Goal: Obtain resource: Obtain resource

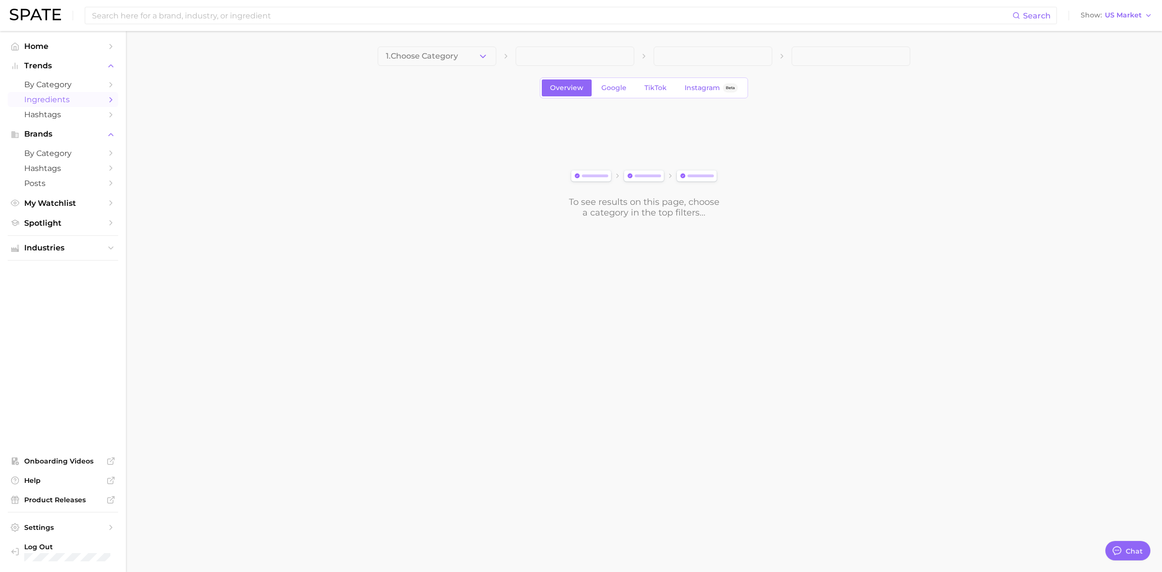
click at [49, 103] on span "Ingredients" at bounding box center [62, 99] width 77 height 9
click at [459, 51] on button "1. Choose Category" at bounding box center [437, 55] width 119 height 19
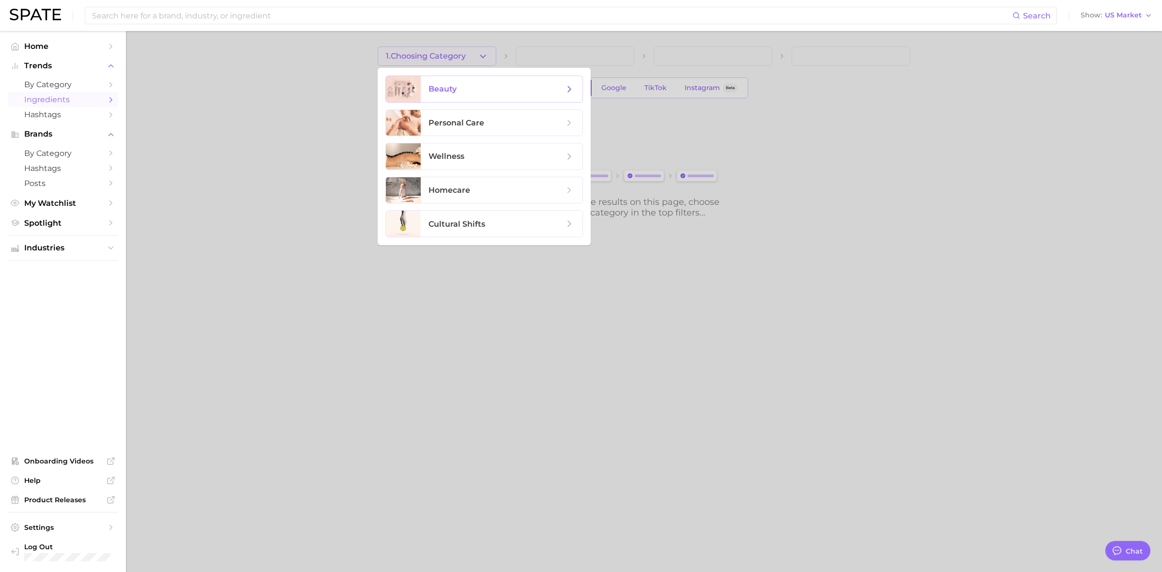
click at [525, 95] on span "beauty" at bounding box center [502, 89] width 162 height 26
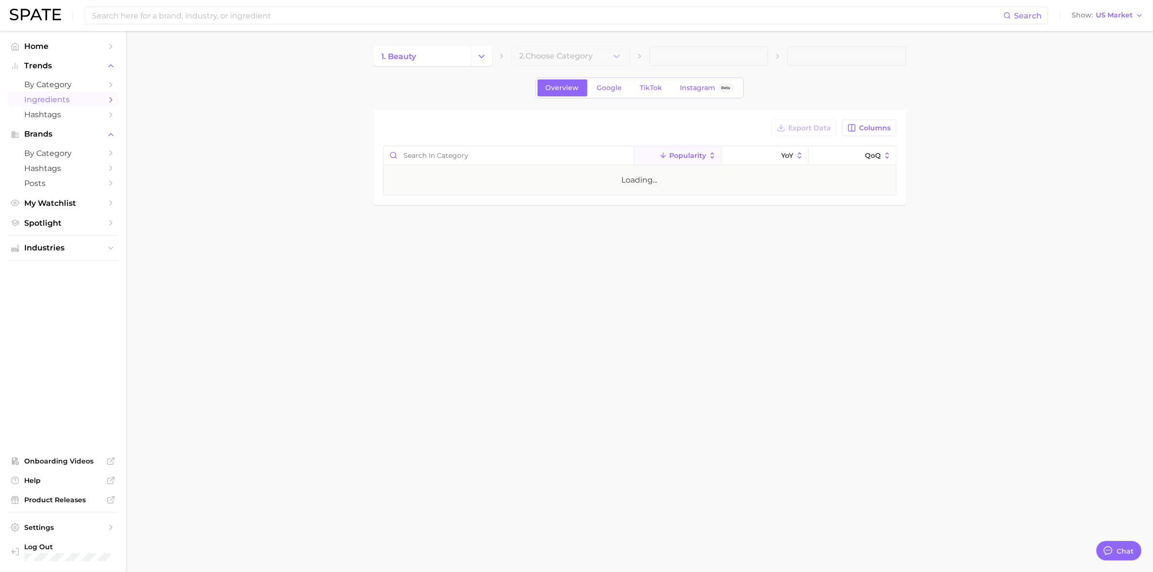
type textarea "x"
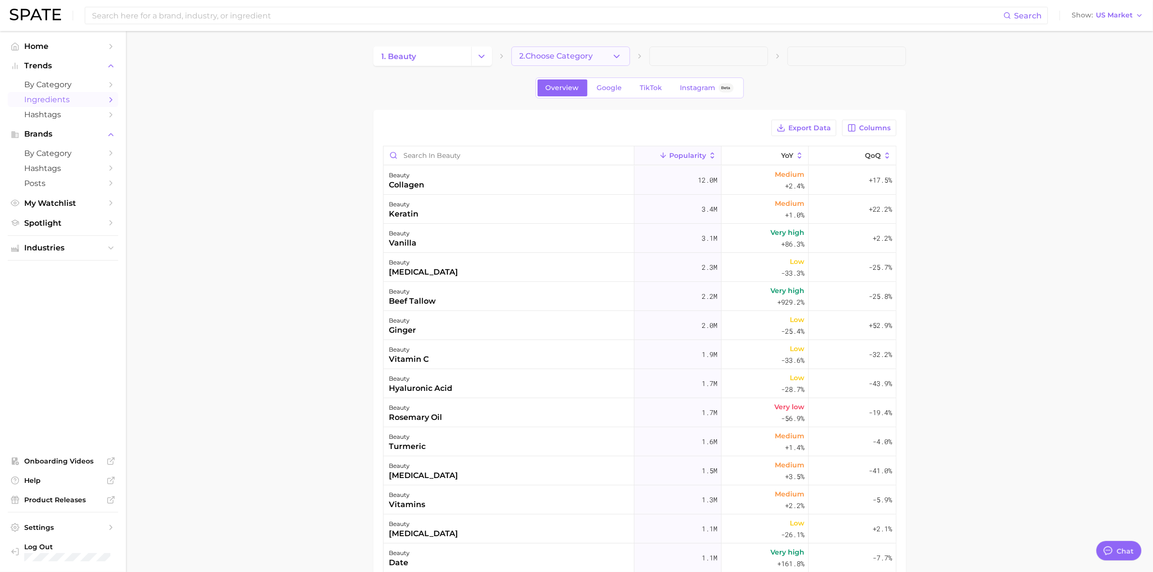
click at [569, 57] on span "2. Choose Category" at bounding box center [557, 56] width 74 height 9
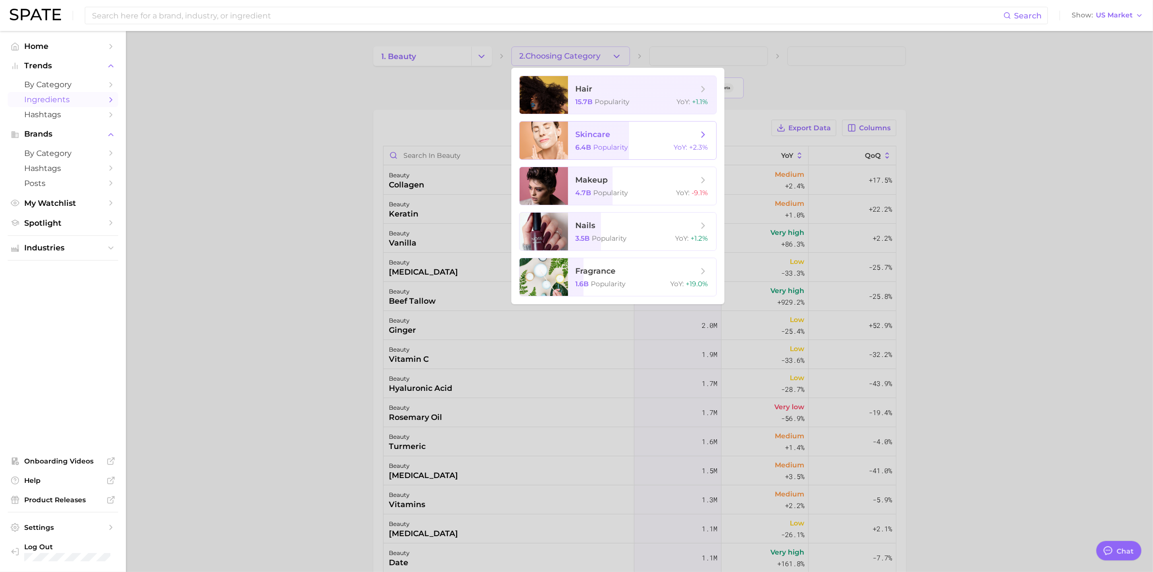
click at [590, 135] on span "skincare" at bounding box center [593, 134] width 35 height 9
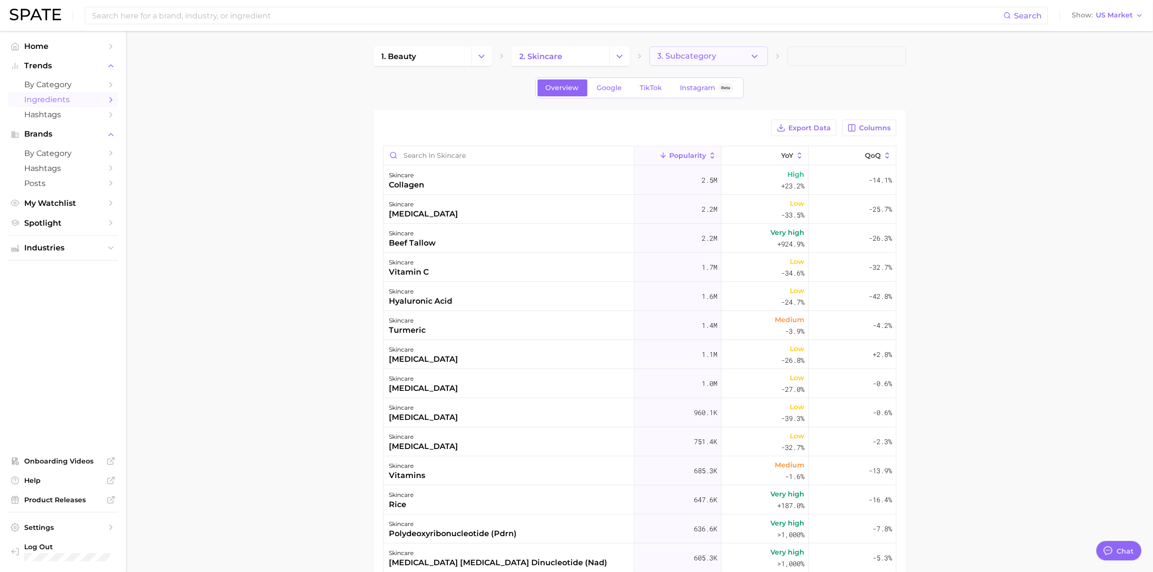
click at [753, 55] on icon "button" at bounding box center [755, 56] width 10 height 10
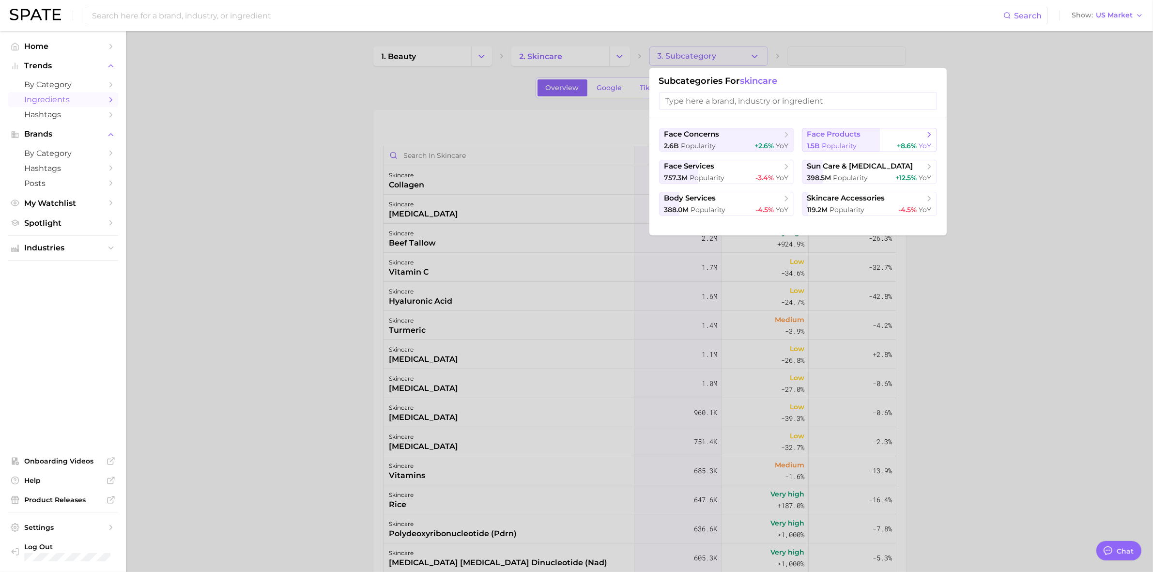
click at [844, 138] on span "face products" at bounding box center [834, 134] width 54 height 9
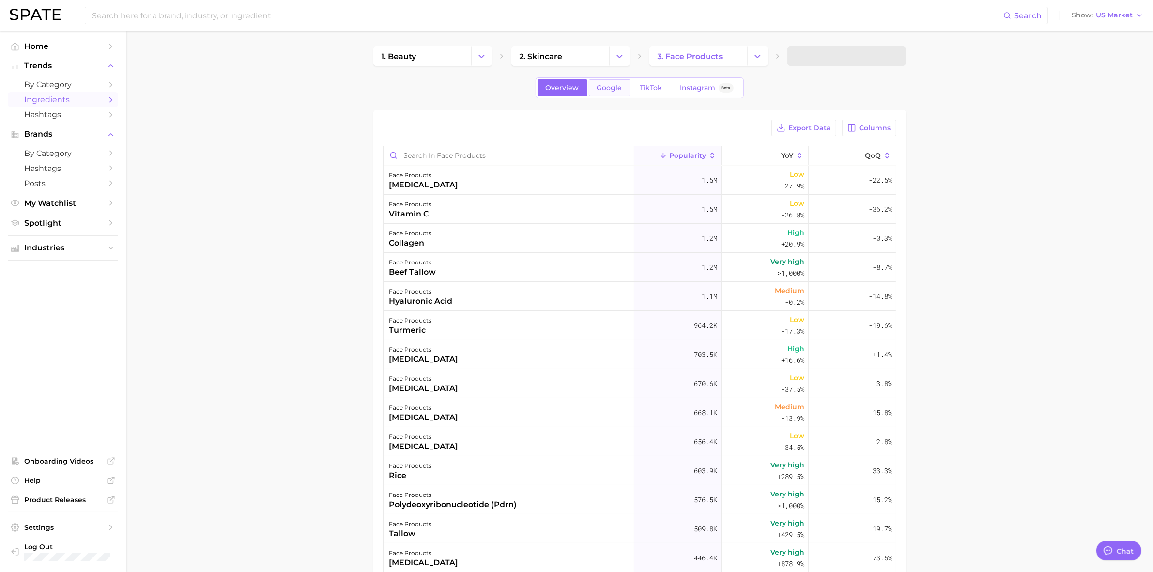
click at [619, 89] on span "Google" at bounding box center [609, 88] width 25 height 8
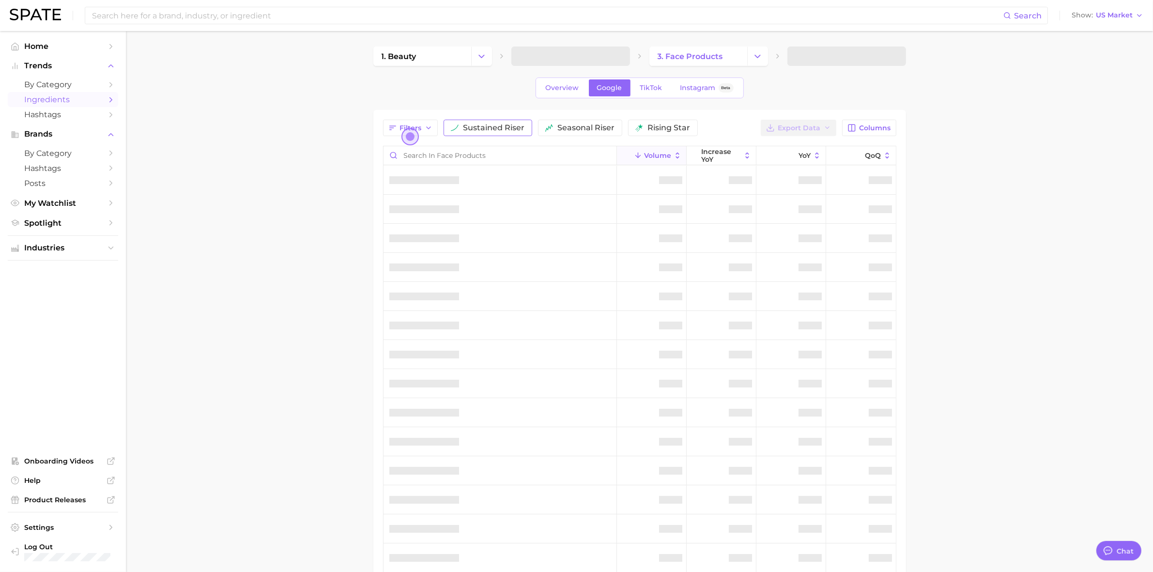
click at [503, 131] on span "sustained riser" at bounding box center [493, 128] width 61 height 8
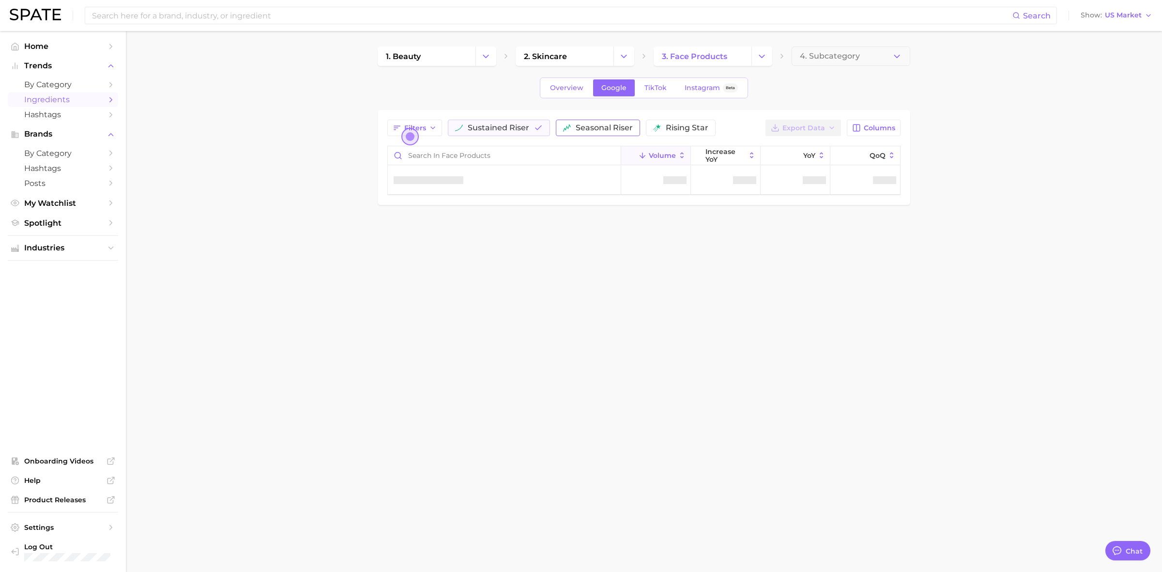
click at [596, 127] on span "seasonal riser" at bounding box center [604, 128] width 57 height 8
click at [677, 127] on button "rising star" at bounding box center [695, 128] width 70 height 16
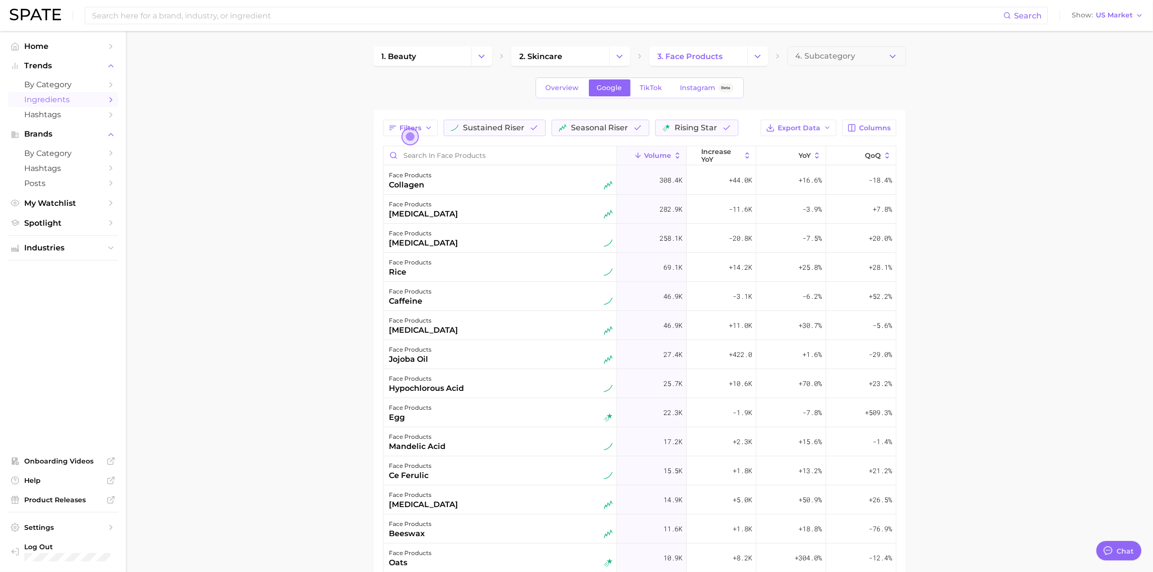
click at [312, 252] on main "1. beauty 2. skincare 3. face products 4. Subcategory Overview Google TikTok In…" at bounding box center [639, 403] width 1027 height 745
drag, startPoint x: 178, startPoint y: 97, endPoint x: 100, endPoint y: 2, distance: 122.4
click at [178, 97] on main "1. beauty 2. skincare 3. face products 4. Subcategory Overview Google TikTok In…" at bounding box center [639, 403] width 1027 height 745
click at [676, 155] on icon at bounding box center [677, 156] width 3 height 6
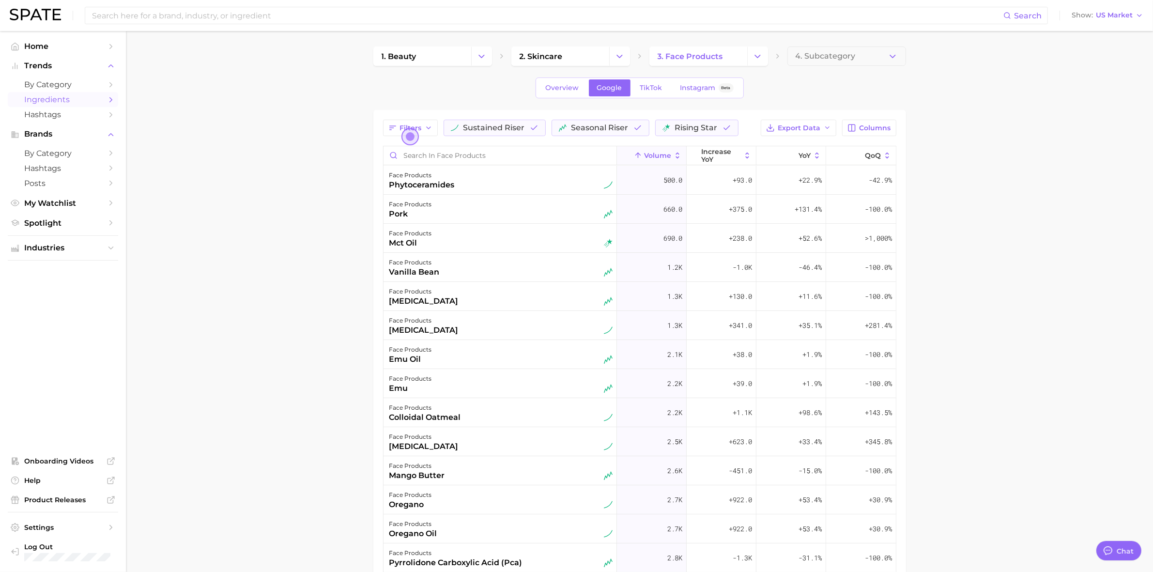
click at [676, 158] on icon at bounding box center [677, 156] width 3 height 6
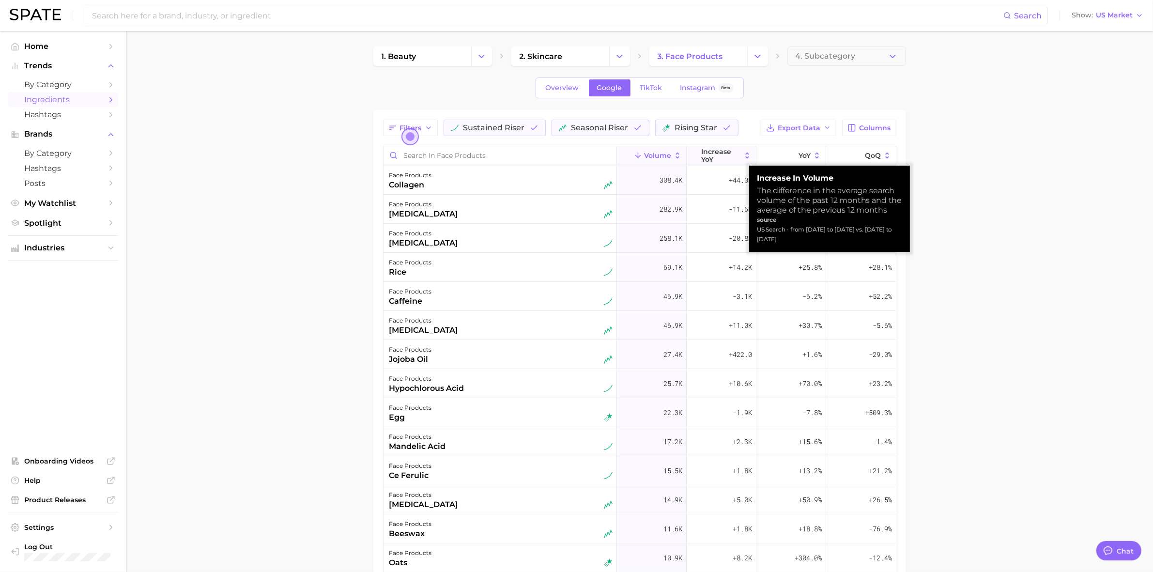
click at [746, 153] on icon at bounding box center [747, 156] width 3 height 6
click at [738, 161] on button "increase YoY" at bounding box center [722, 155] width 70 height 19
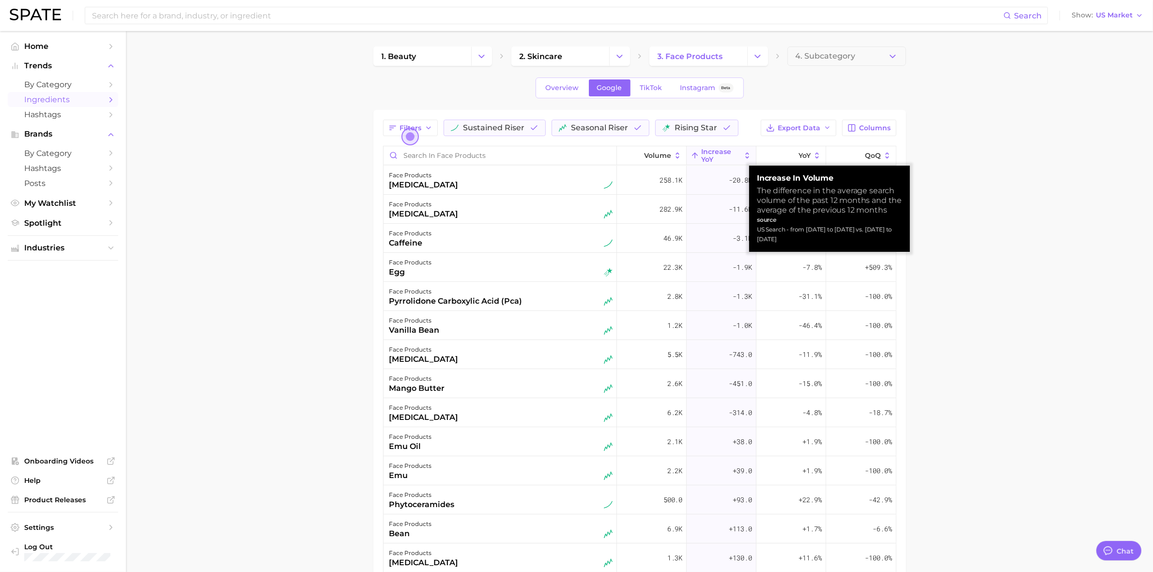
click at [743, 154] on icon at bounding box center [747, 155] width 9 height 9
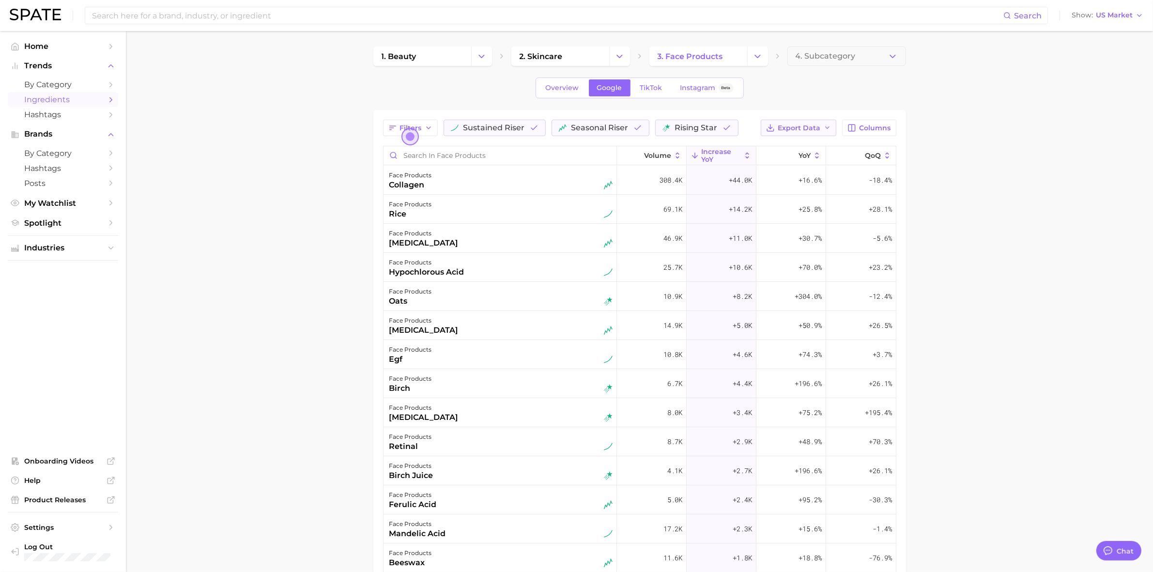
click at [814, 127] on span "Export Data" at bounding box center [799, 128] width 43 height 8
click at [797, 166] on span "Time Series CSV" at bounding box center [775, 163] width 57 height 8
click at [797, 166] on div "Volume increase YoY YoY QoQ" at bounding box center [640, 155] width 512 height 19
click at [814, 131] on span "Export Data" at bounding box center [799, 128] width 43 height 8
click at [805, 151] on button "Table Data CSV" at bounding box center [783, 145] width 107 height 17
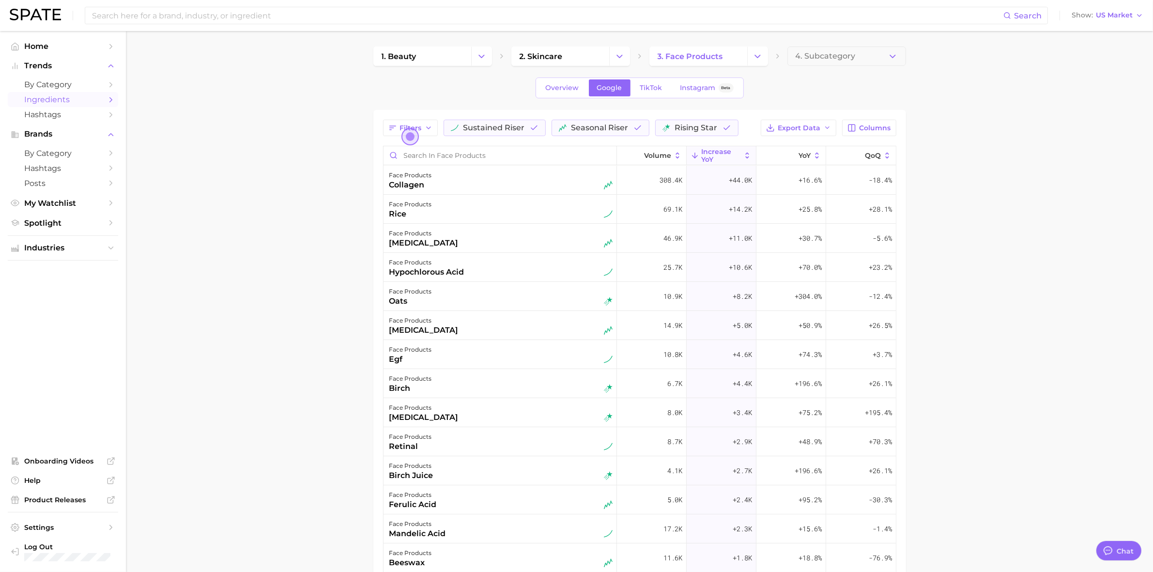
click at [1052, 66] on main "1. beauty 2. skincare 3. face products 4. Subcategory Overview Google TikTok In…" at bounding box center [639, 403] width 1027 height 745
click at [1124, 18] on span "US Market" at bounding box center [1114, 15] width 37 height 5
click at [1127, 97] on button "[GEOGRAPHIC_DATA]" at bounding box center [1103, 100] width 85 height 17
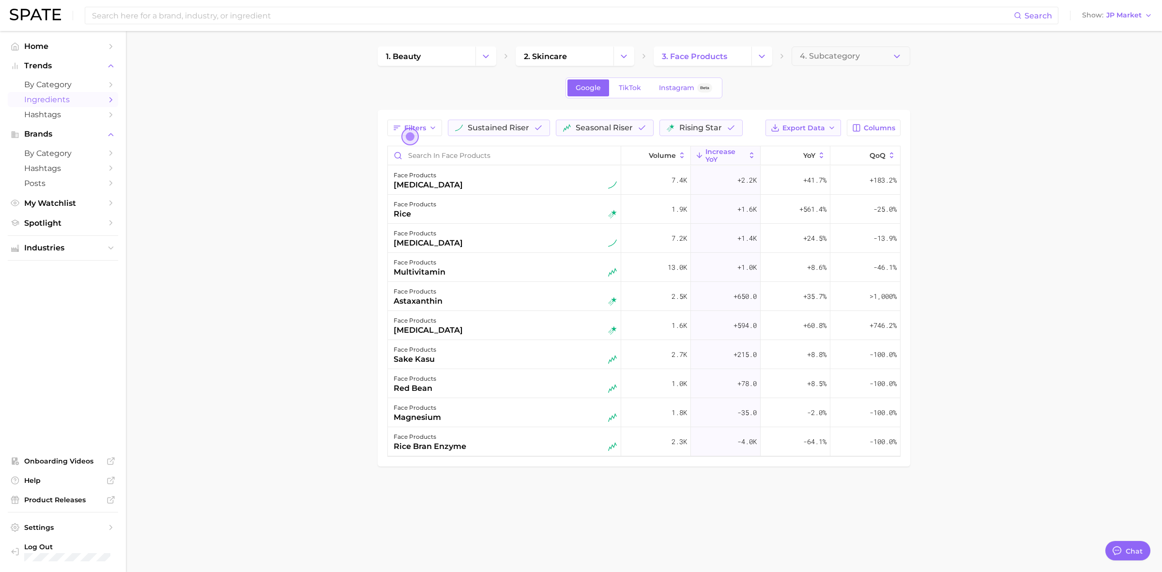
click at [827, 130] on button "Export Data" at bounding box center [804, 128] width 76 height 16
click at [828, 146] on button "Table Data CSV" at bounding box center [788, 145] width 107 height 17
click at [1145, 12] on icon "button" at bounding box center [1149, 16] width 8 height 8
click at [1128, 79] on button "[GEOGRAPHIC_DATA]" at bounding box center [1112, 83] width 85 height 17
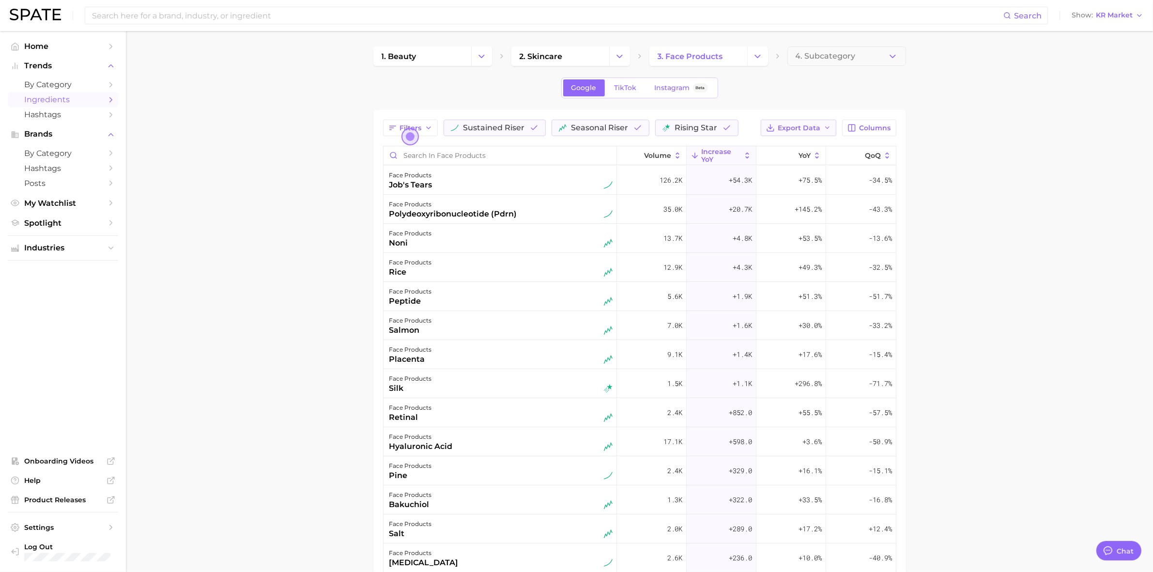
click at [791, 128] on span "Export Data" at bounding box center [799, 128] width 43 height 8
click at [777, 146] on span "Table Data CSV" at bounding box center [773, 146] width 53 height 8
